Goal: Task Accomplishment & Management: Manage account settings

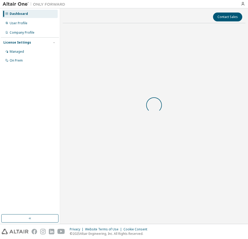
click at [122, 139] on body "Dashboard User Profile Company Profile License Settings Managed On Prem Contact…" at bounding box center [124, 119] width 248 height 239
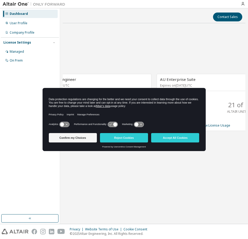
click at [122, 139] on button "Reject Cookies" at bounding box center [124, 137] width 48 height 9
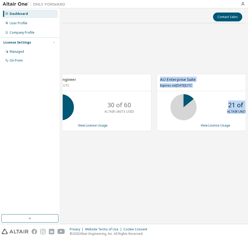
drag, startPoint x: 131, startPoint y: 218, endPoint x: 184, endPoint y: 218, distance: 53.5
click at [184, 218] on div "Contact Sales AU Concept Engineer Expires on November 1, 2025 UTC 30 of 60 ALTA…" at bounding box center [154, 116] width 183 height 210
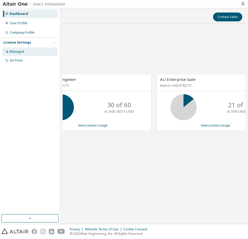
click at [18, 51] on div "Managed" at bounding box center [17, 52] width 14 height 4
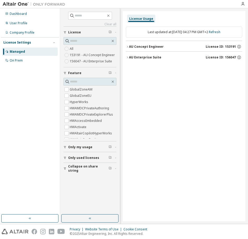
click at [128, 46] on icon "button" at bounding box center [127, 46] width 3 height 3
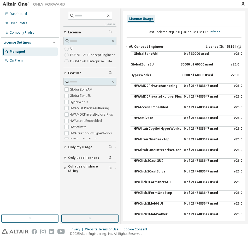
click at [128, 46] on icon "button" at bounding box center [127, 46] width 3 height 3
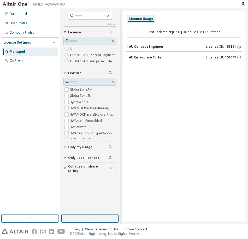
click at [159, 159] on div "License Usage Last updated at: Wed 2025-10-08 04:27 PM GMT+2 Refresh AU Concept…" at bounding box center [184, 116] width 123 height 210
